Goal: Information Seeking & Learning: Learn about a topic

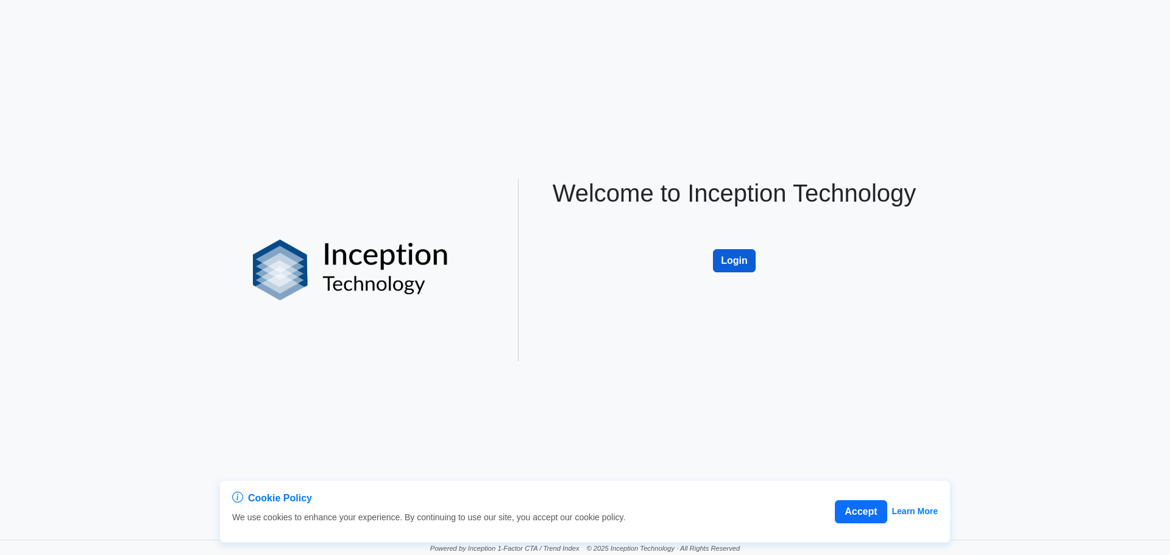
click at [753, 260] on button "Login" at bounding box center [734, 260] width 43 height 23
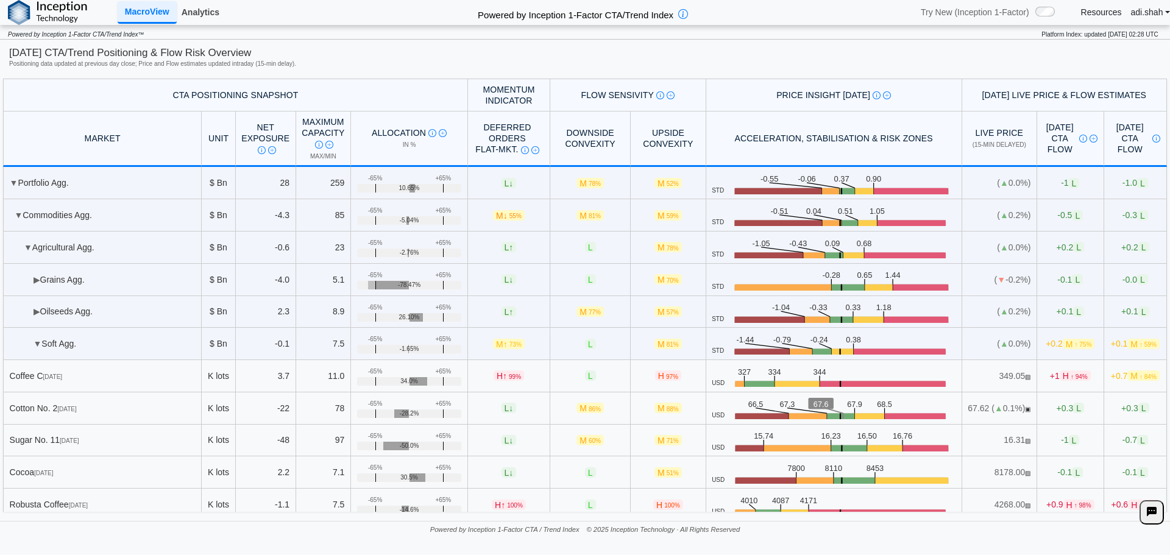
click at [210, 22] on link "Analytics" at bounding box center [201, 12] width 48 height 21
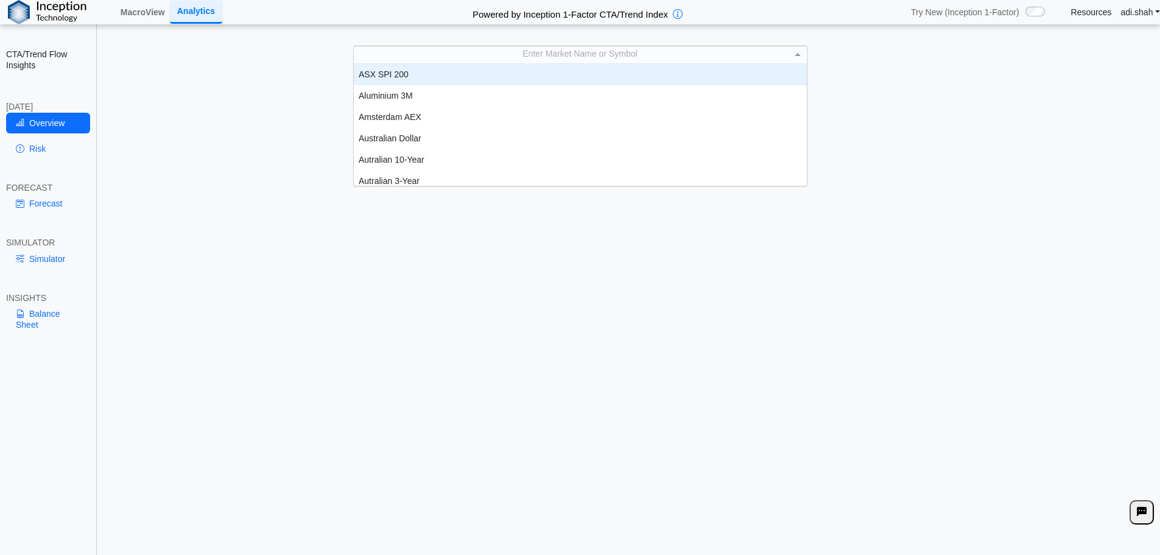
click at [546, 63] on div "Enter Market Name or Symbol ASX SPI 200 Aluminium 3M Amsterdam AEX Australian D…" at bounding box center [580, 55] width 454 height 18
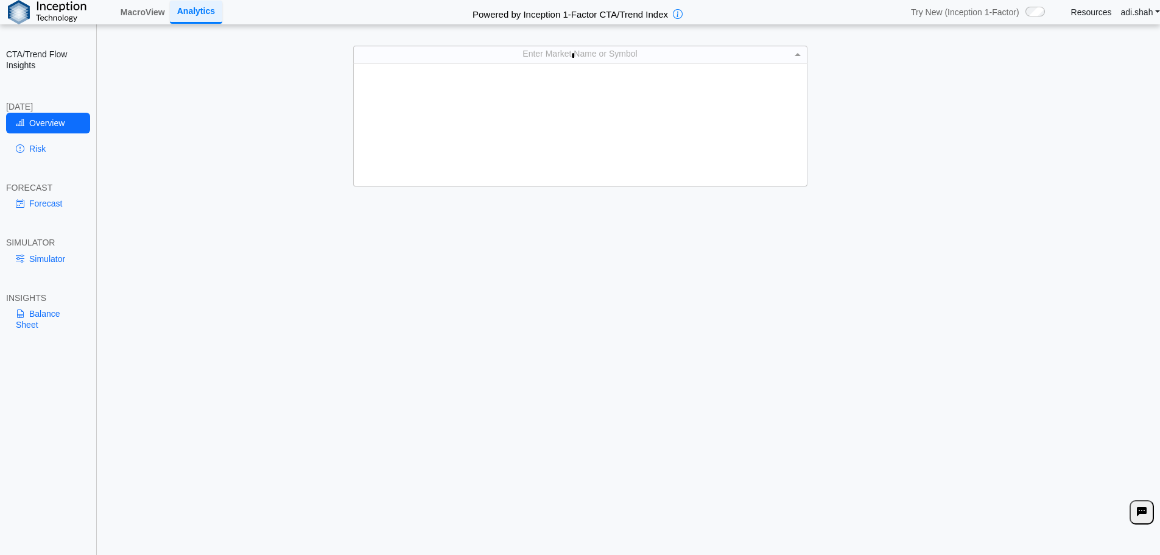
type input "**"
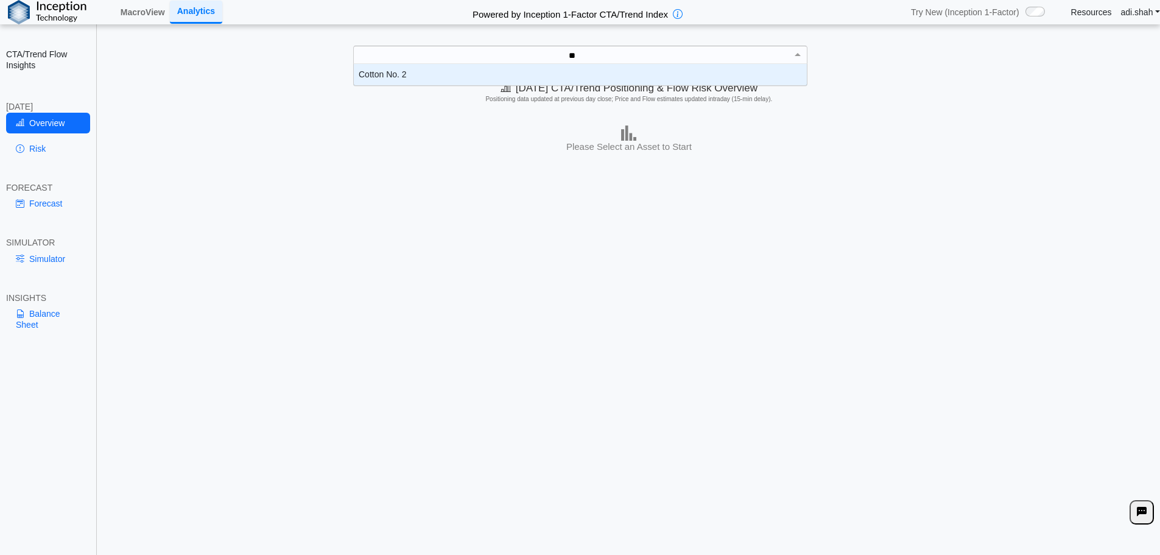
scroll to position [12, 444]
click at [453, 69] on div "Cotton No. 2" at bounding box center [580, 74] width 453 height 21
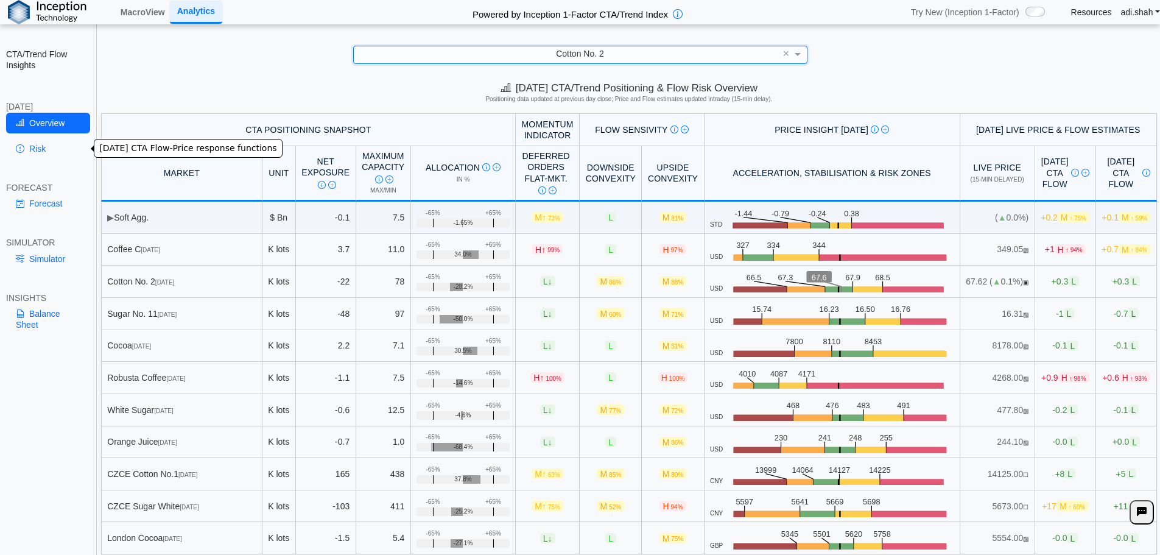
click at [67, 143] on link "Risk" at bounding box center [48, 148] width 84 height 21
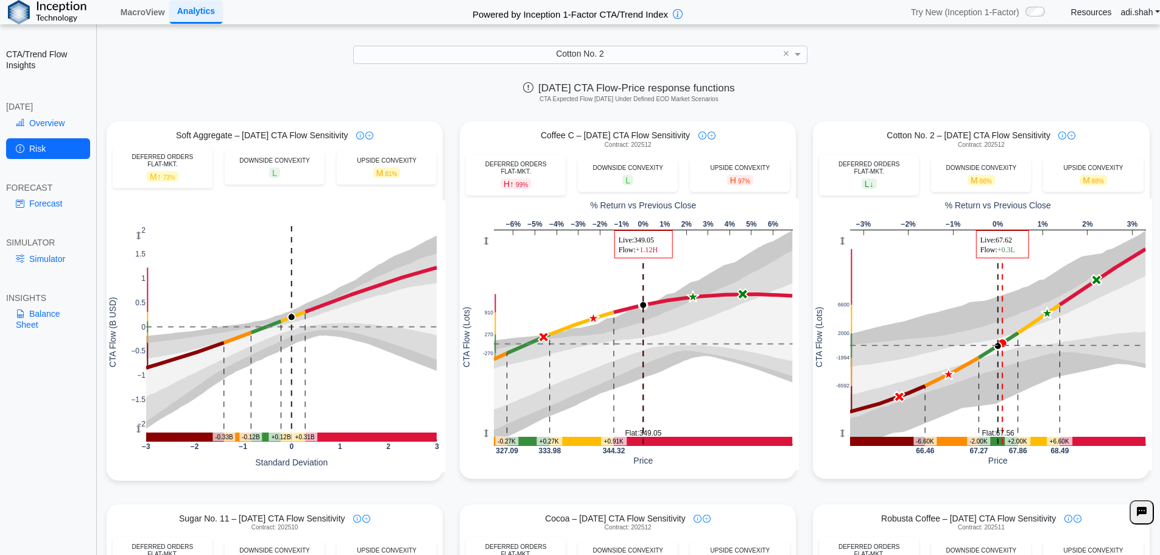
click at [450, 96] on div "Today's CTA Flow-Price response functions CTA Expected Flow Today Under Defined…" at bounding box center [629, 94] width 1062 height 37
click at [407, 132] on div "Soft Aggregate – Today's CTA Flow Sensitivity" at bounding box center [275, 135] width 336 height 11
click at [306, 66] on div "**********" at bounding box center [580, 287] width 1160 height 574
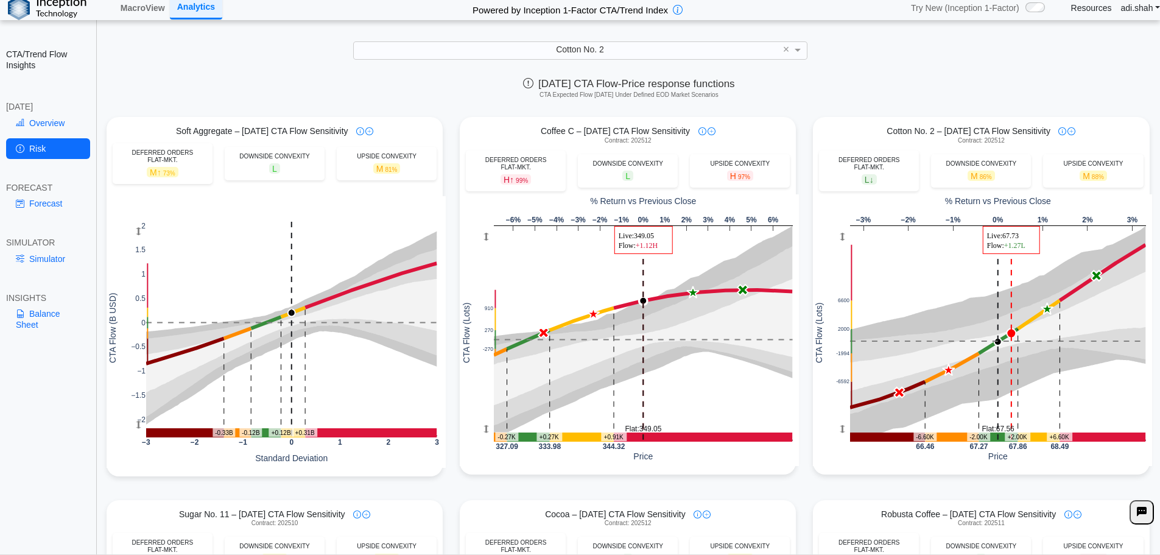
scroll to position [0, 0]
